Goal: Information Seeking & Learning: Learn about a topic

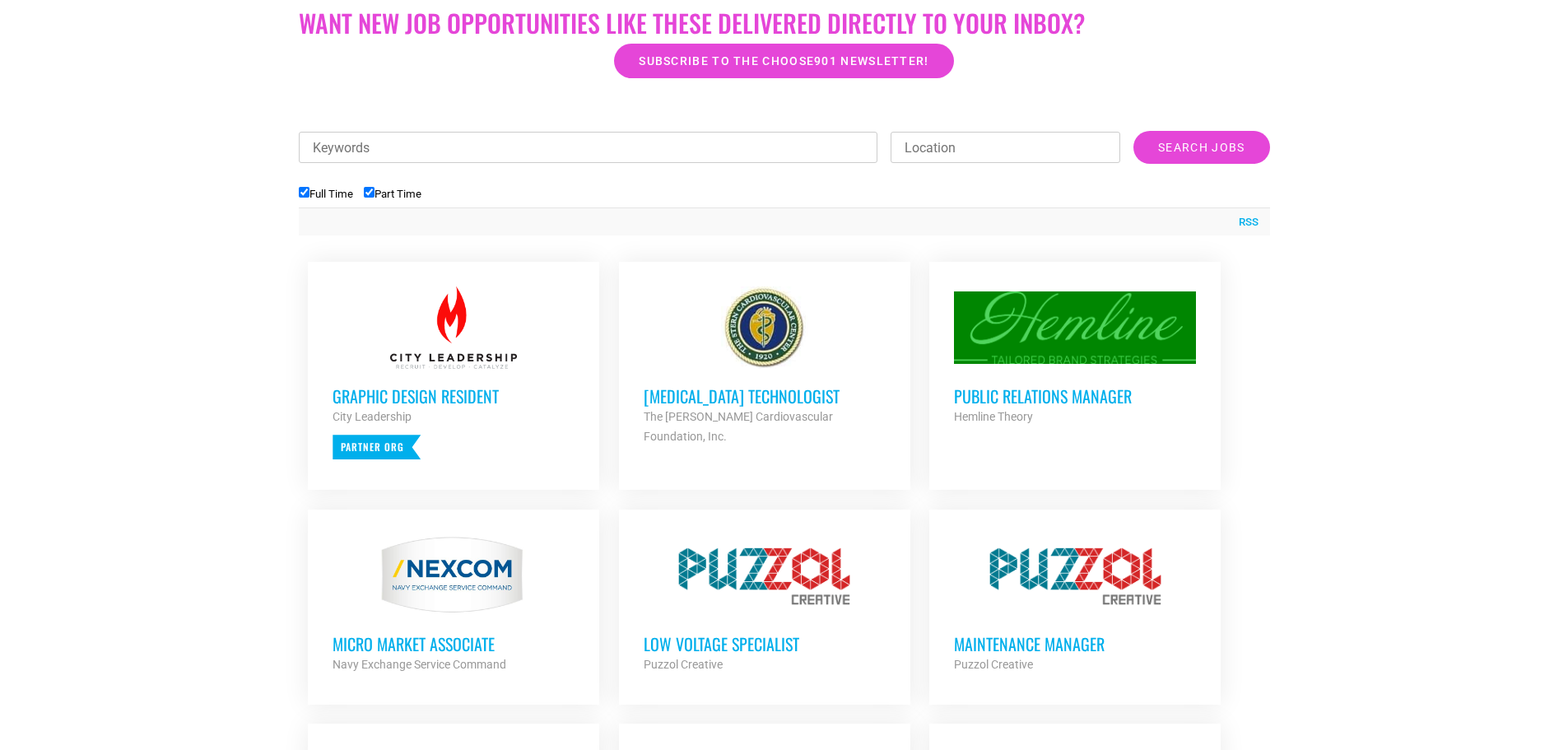
scroll to position [494, 0]
click at [677, 399] on h3 "[MEDICAL_DATA] Technologist" at bounding box center [765, 395] width 242 height 21
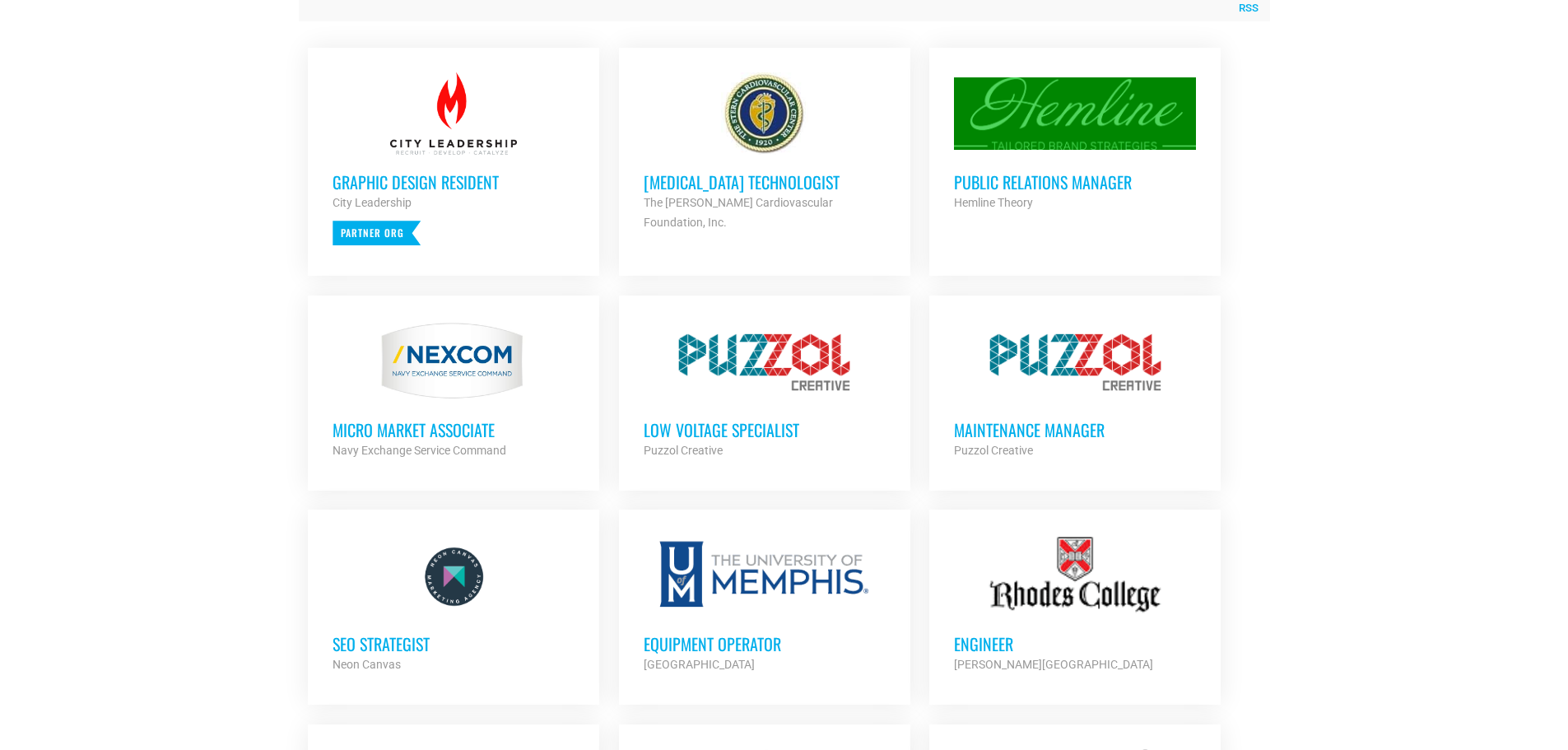
scroll to position [741, 0]
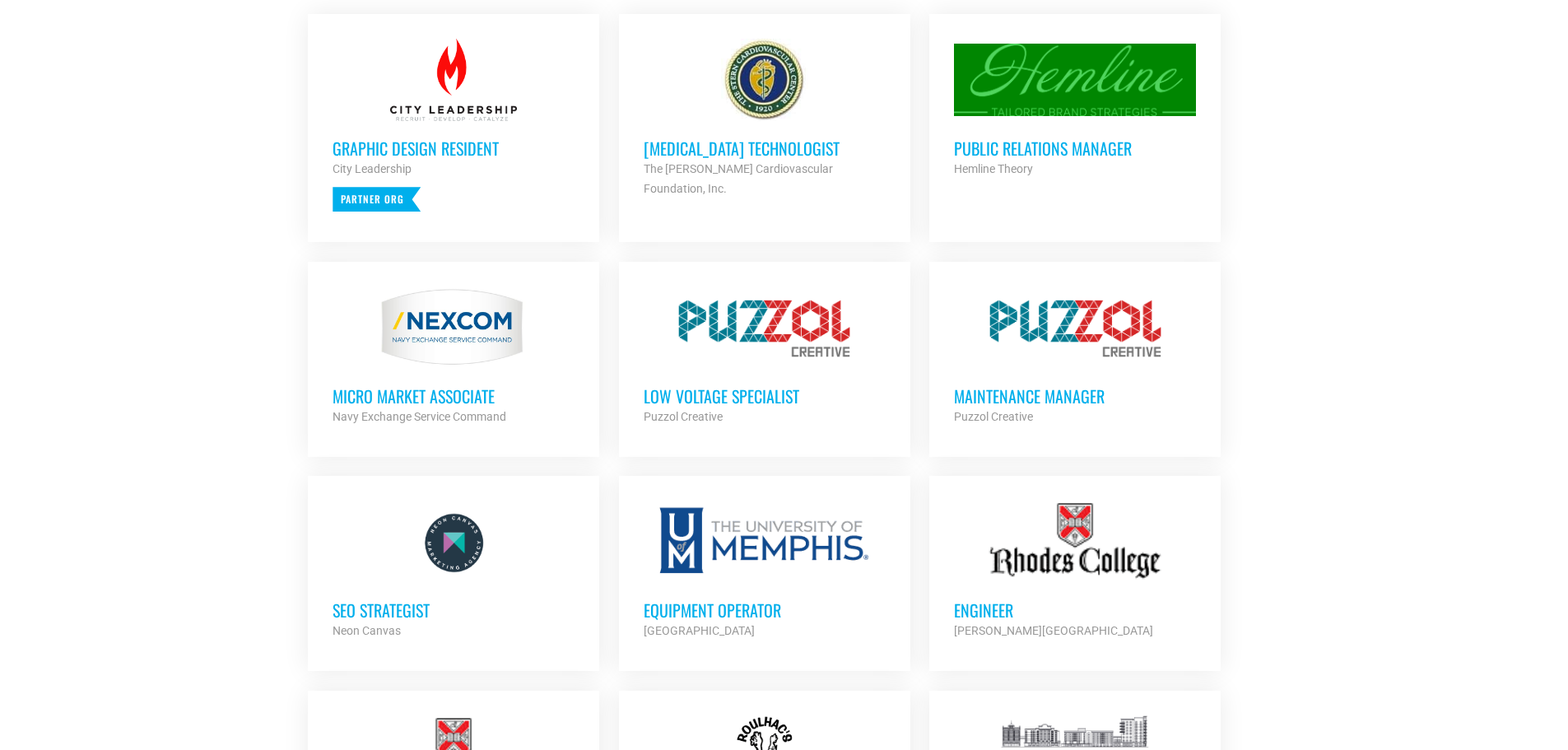
click at [1022, 146] on h3 "Public Relations Manager" at bounding box center [1075, 148] width 242 height 21
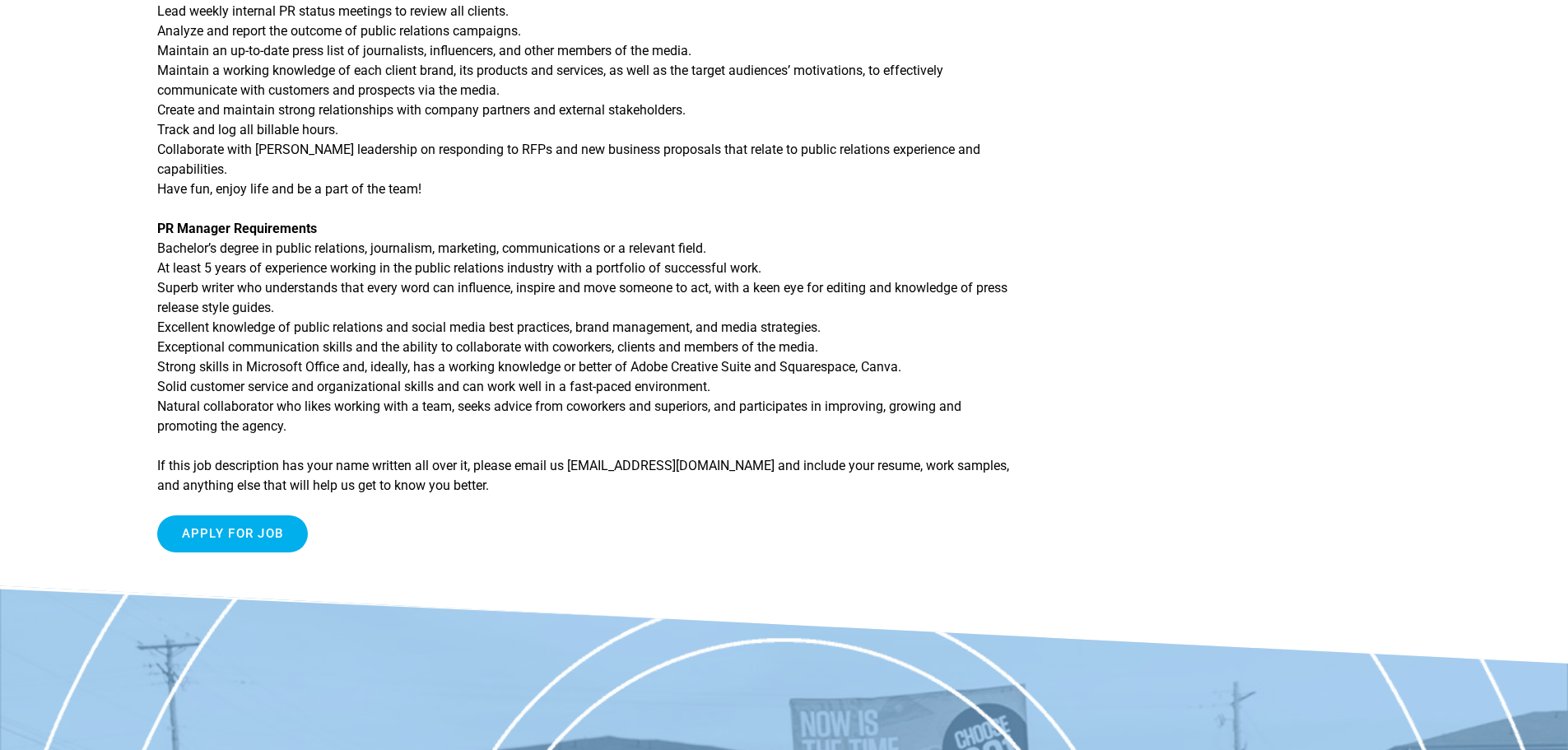
scroll to position [658, 0]
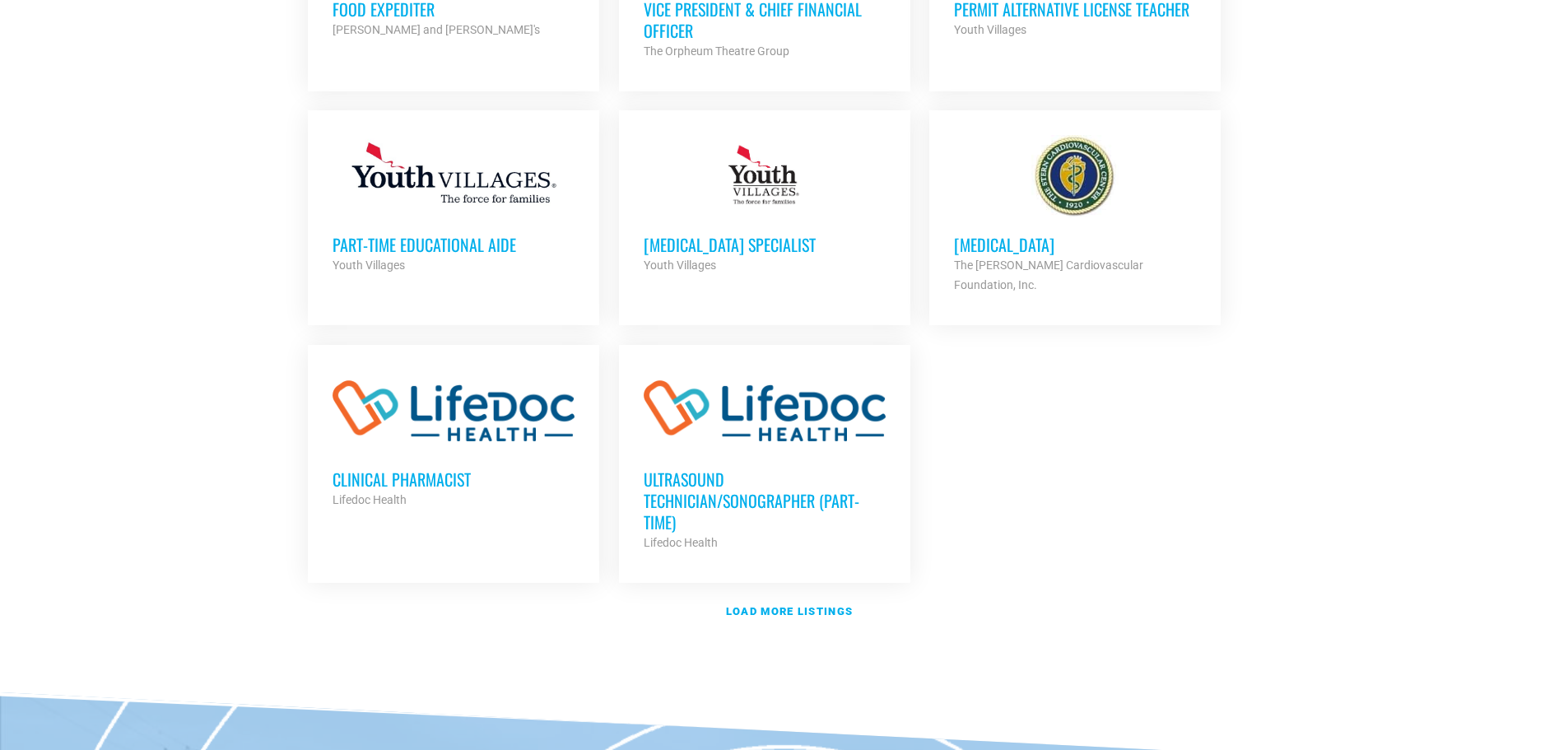
scroll to position [1893, 0]
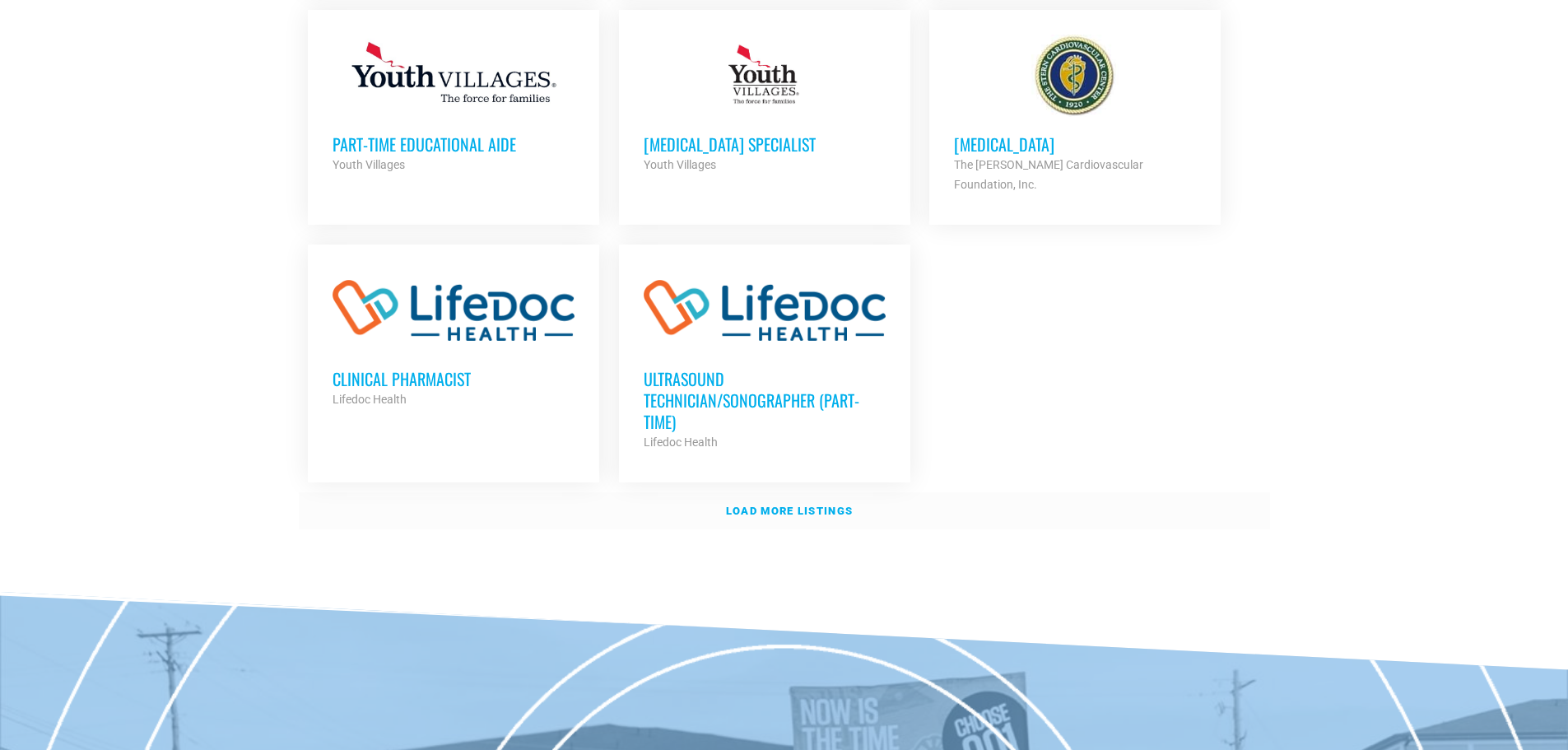
click at [787, 504] on strong "Load more listings" at bounding box center [790, 509] width 127 height 12
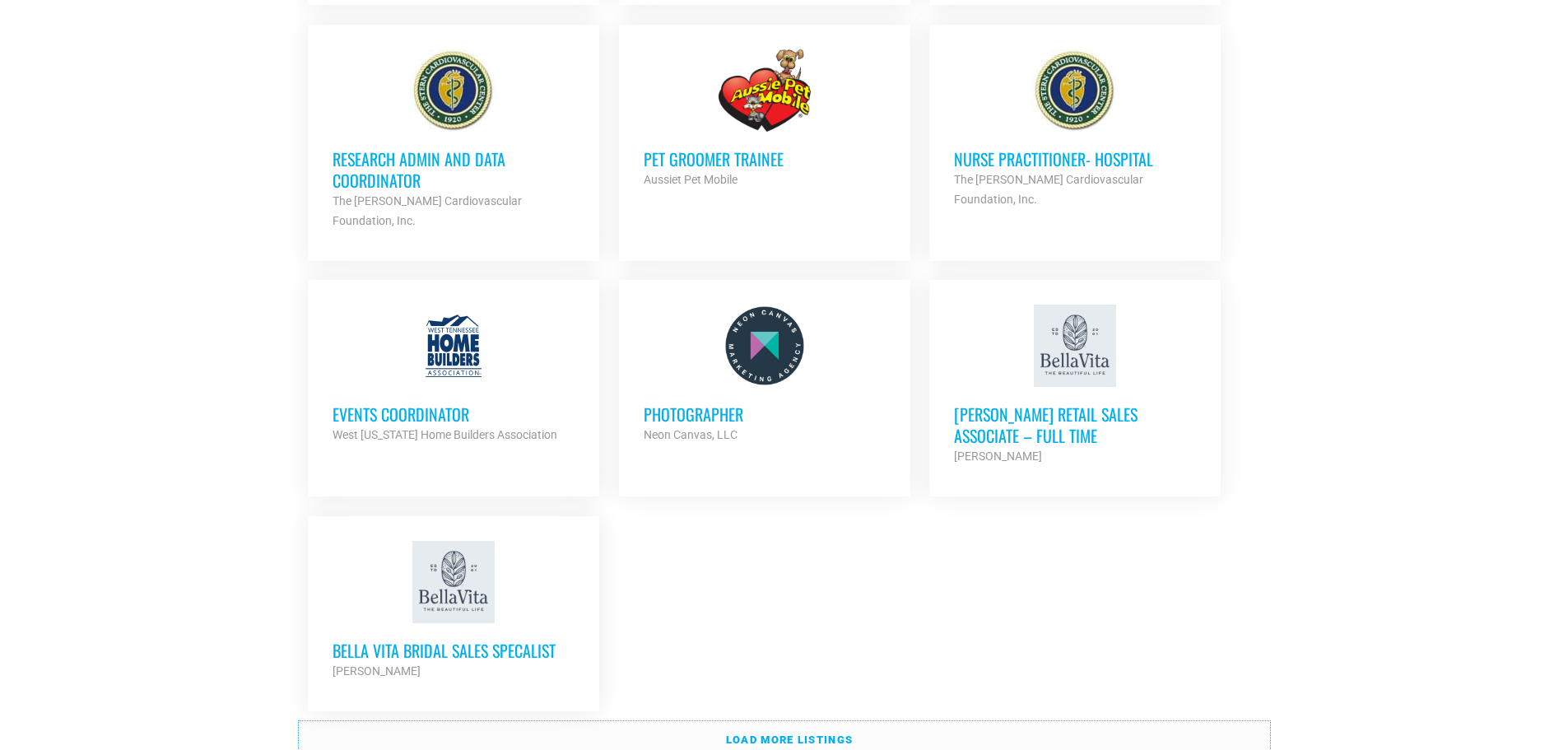
scroll to position [3291, 0]
click at [463, 638] on h3 "Bella Vita Bridal Sales Specalist" at bounding box center [454, 648] width 242 height 21
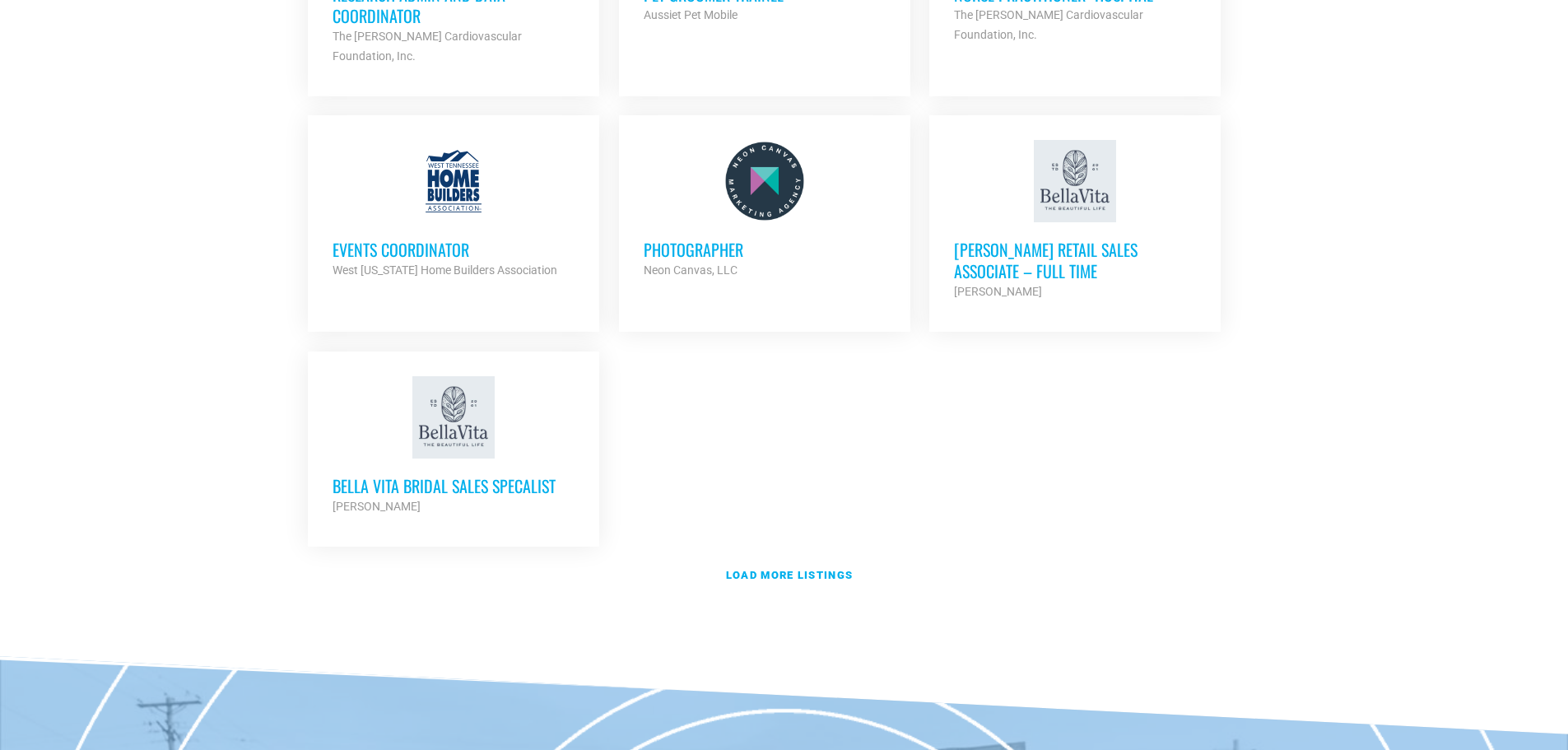
scroll to position [3456, 0]
click at [784, 567] on strong "Load more listings" at bounding box center [790, 573] width 127 height 12
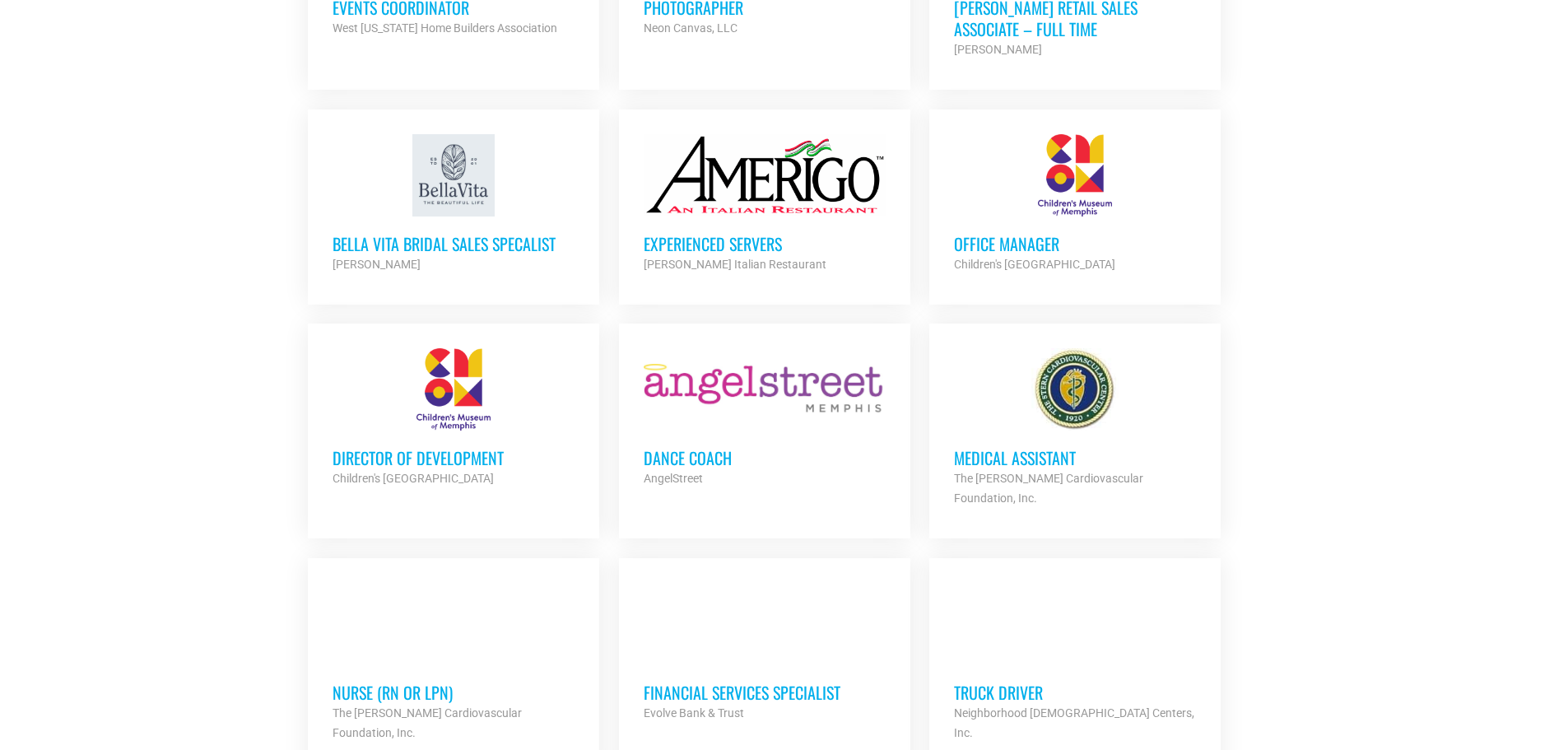
scroll to position [3703, 0]
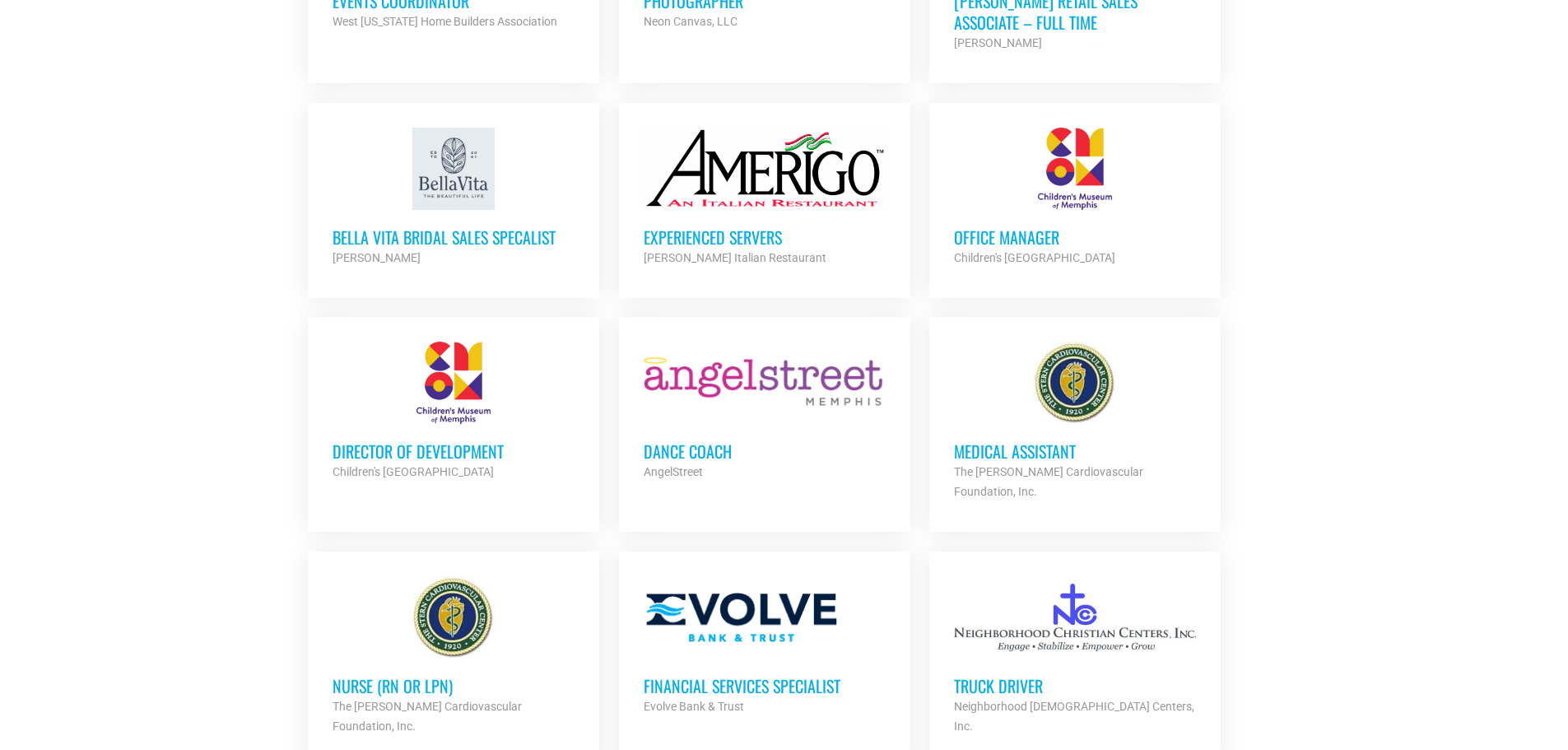
click at [997, 251] on strong "Children's [GEOGRAPHIC_DATA]" at bounding box center [1035, 257] width 162 height 13
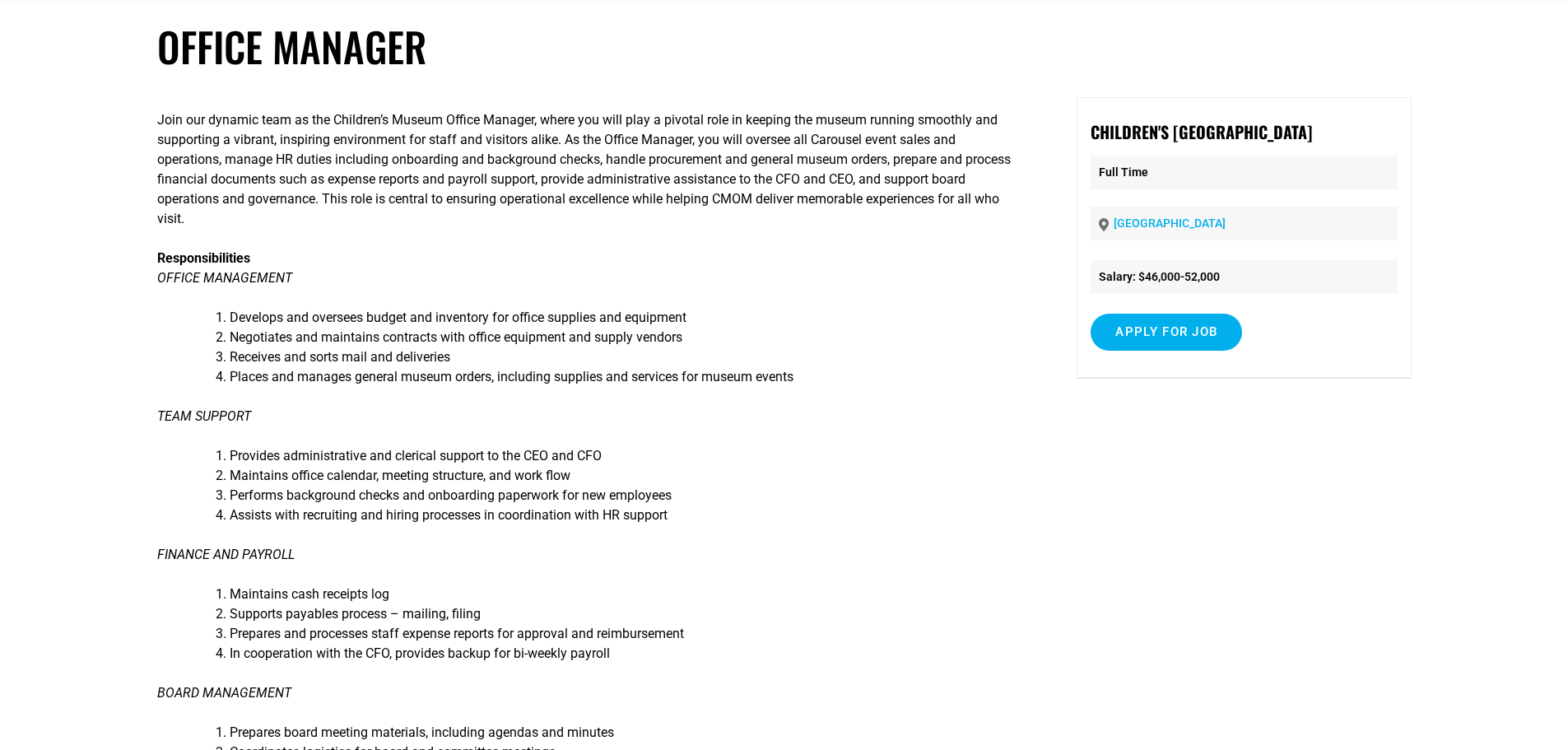
scroll to position [83, 0]
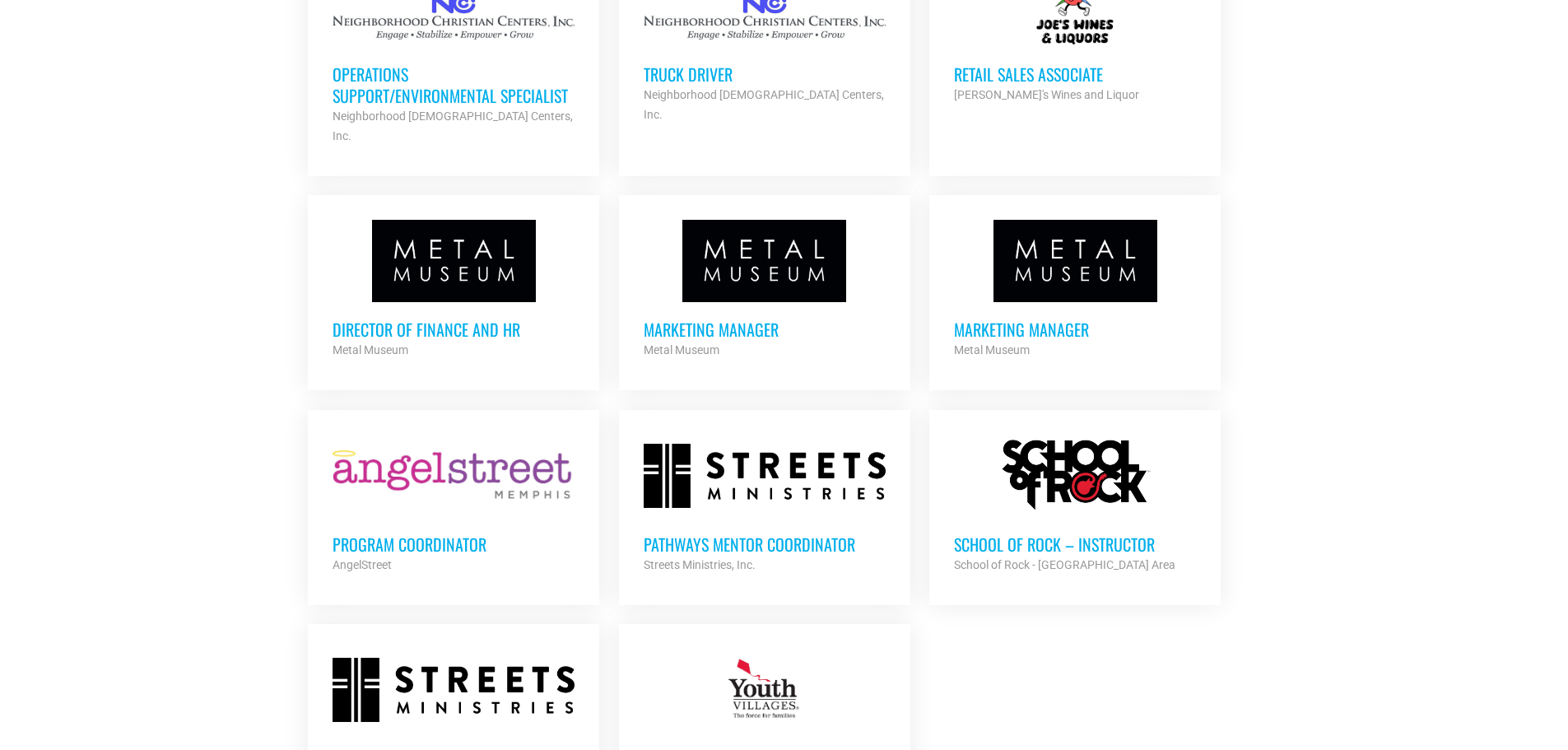
scroll to position [4608, 0]
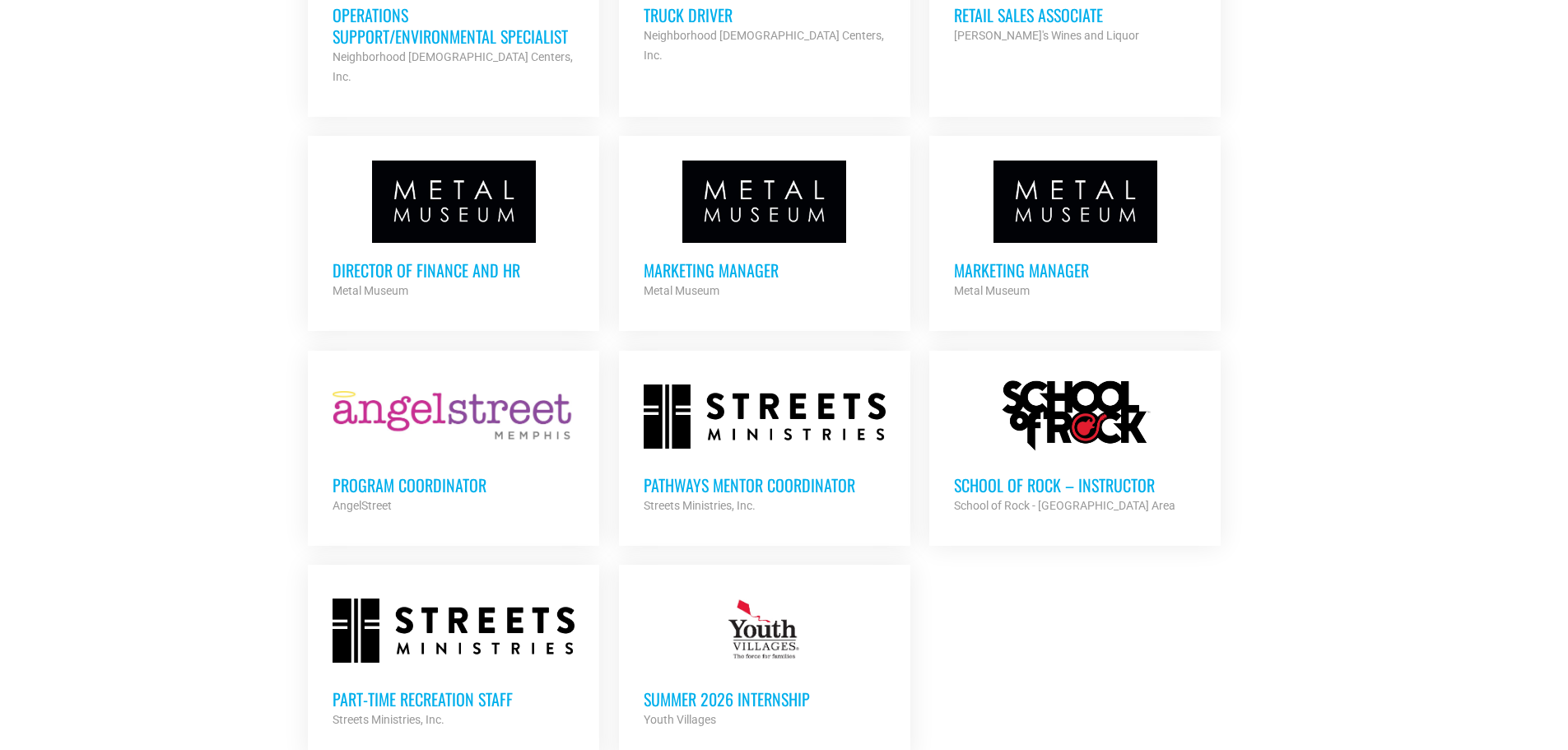
click at [760, 474] on h3 "Pathways Mentor Coordinator" at bounding box center [765, 484] width 242 height 21
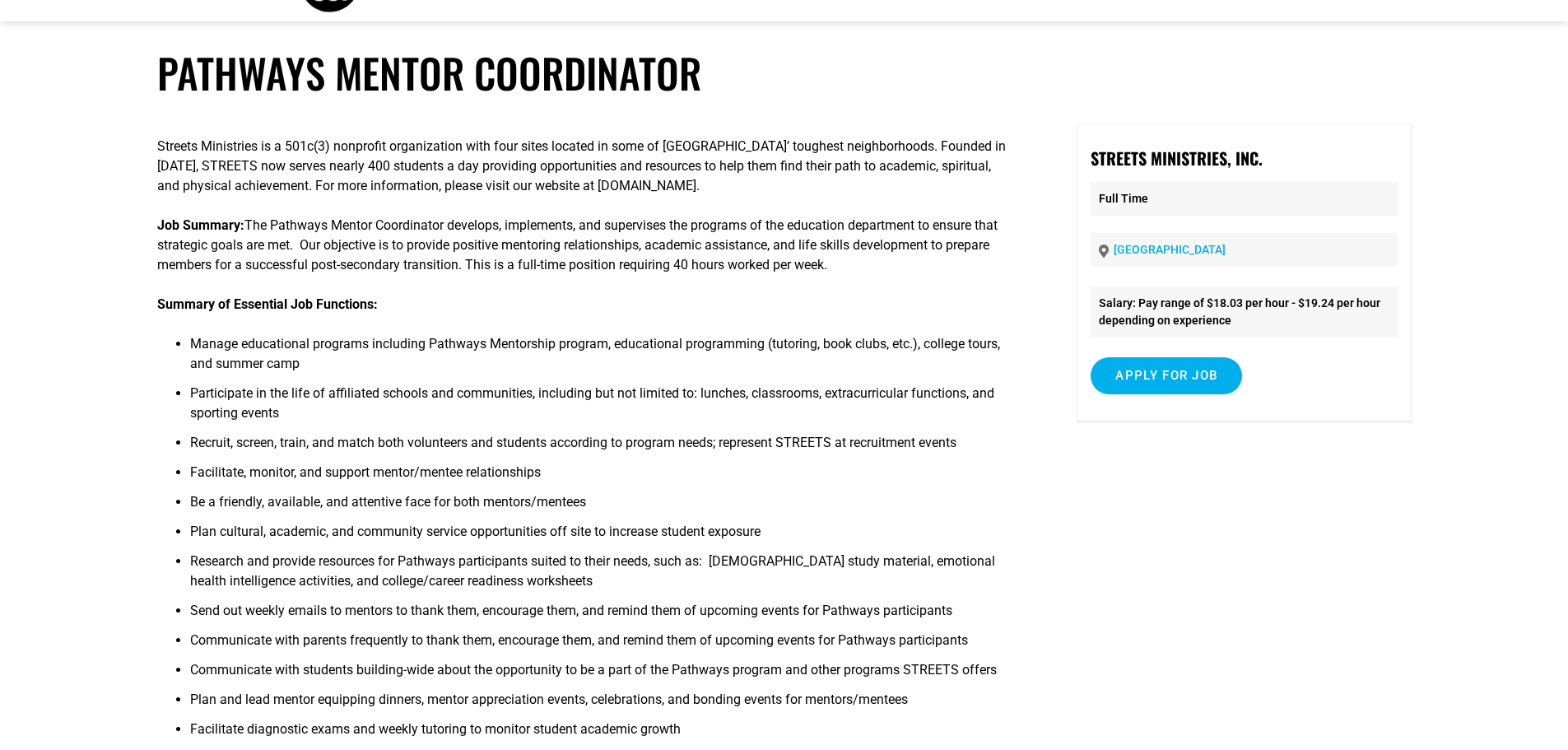
scroll to position [83, 0]
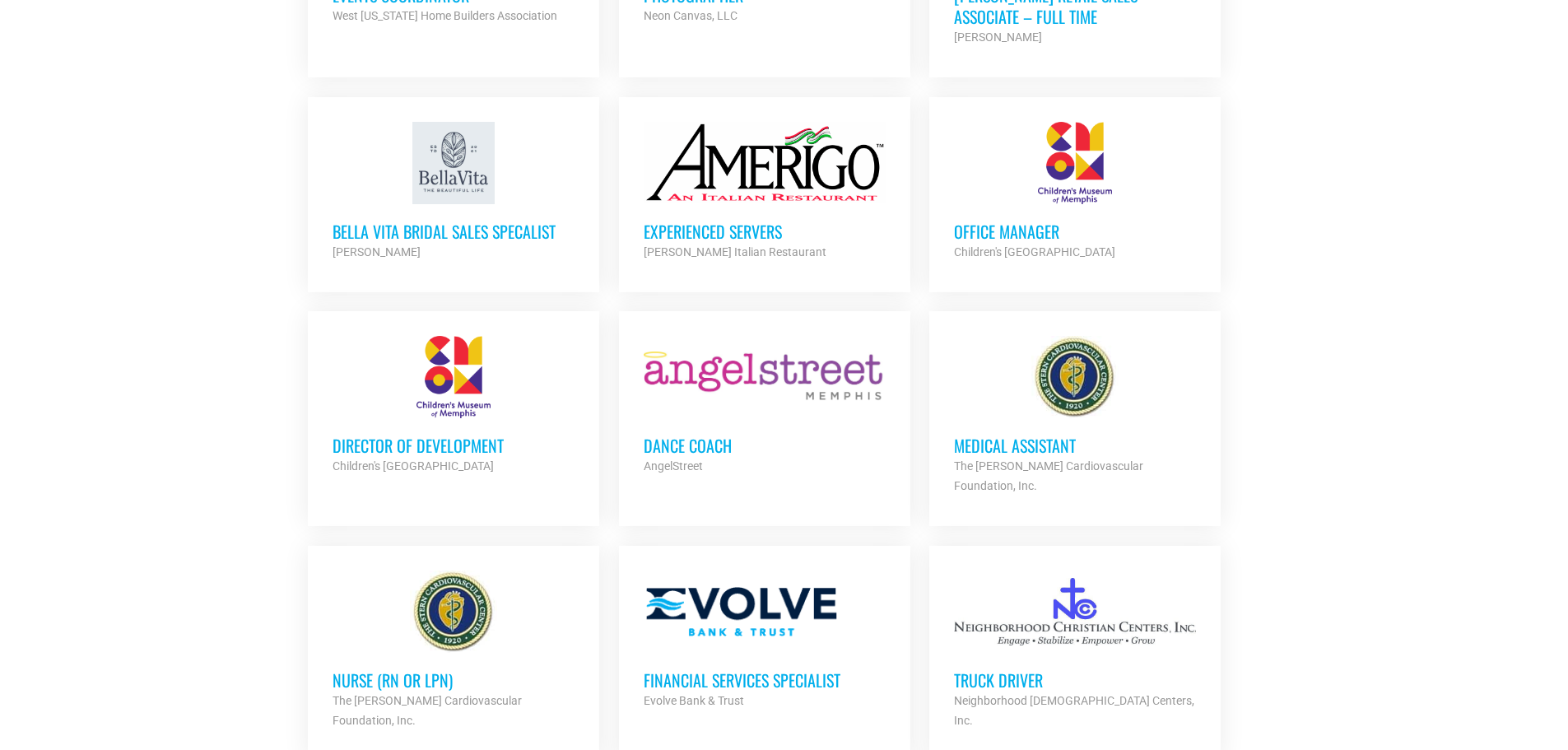
scroll to position [3703, 0]
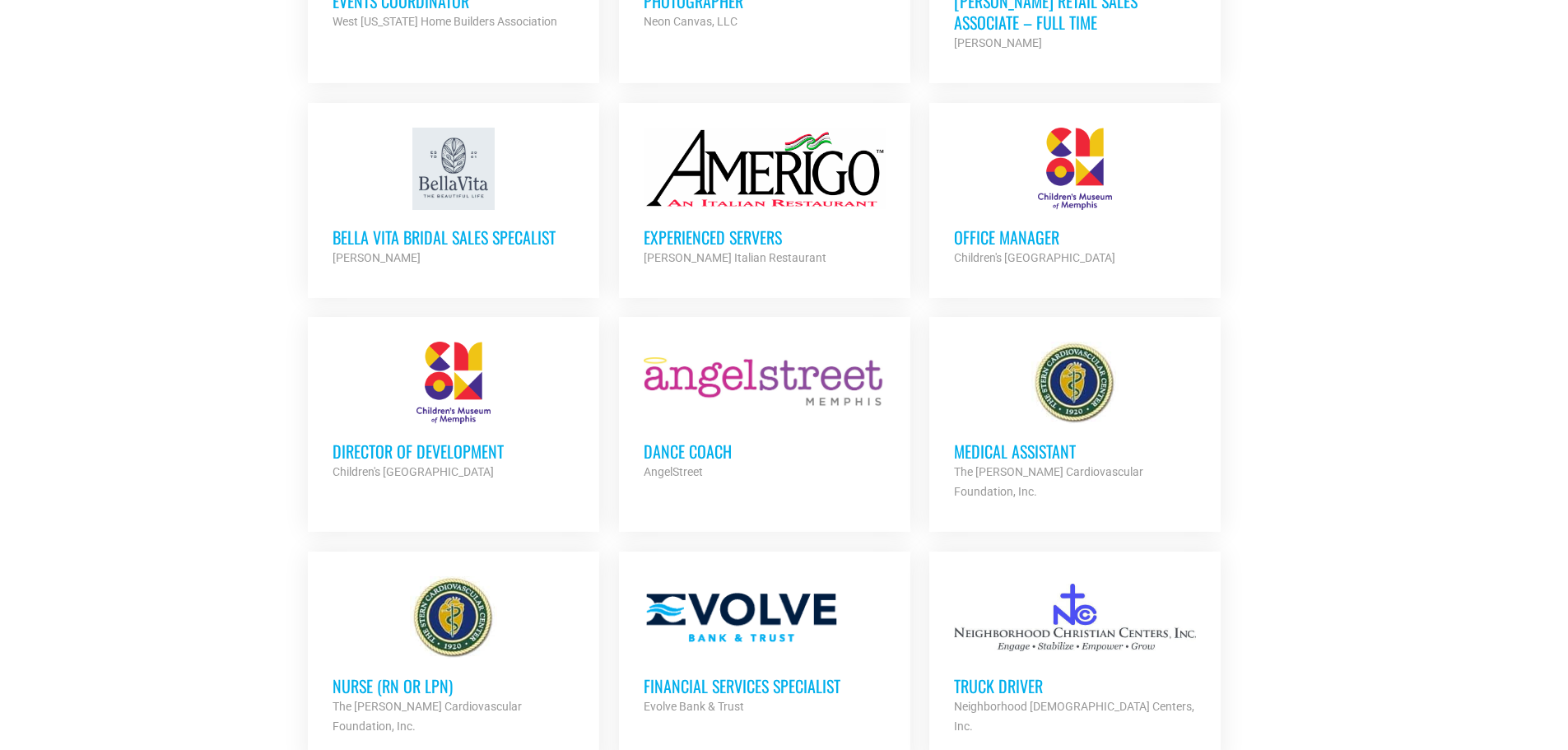
click at [469, 441] on h3 "Director of Development" at bounding box center [454, 451] width 242 height 21
